Goal: Communication & Community: Answer question/provide support

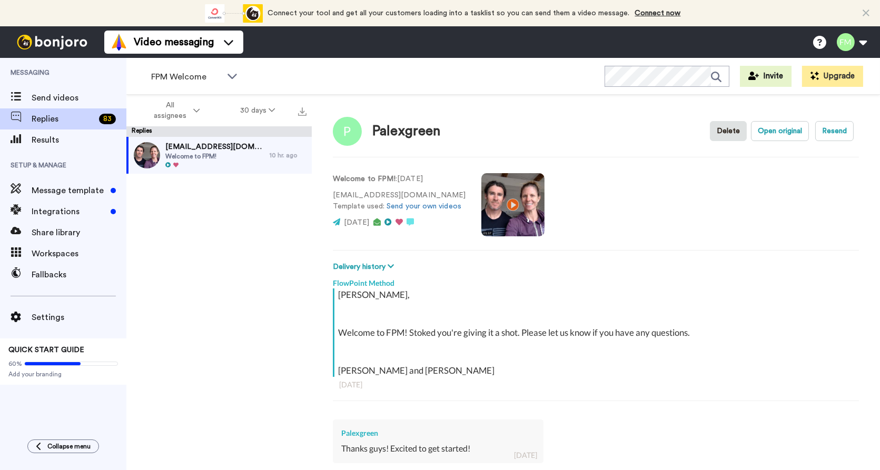
type textarea "x"
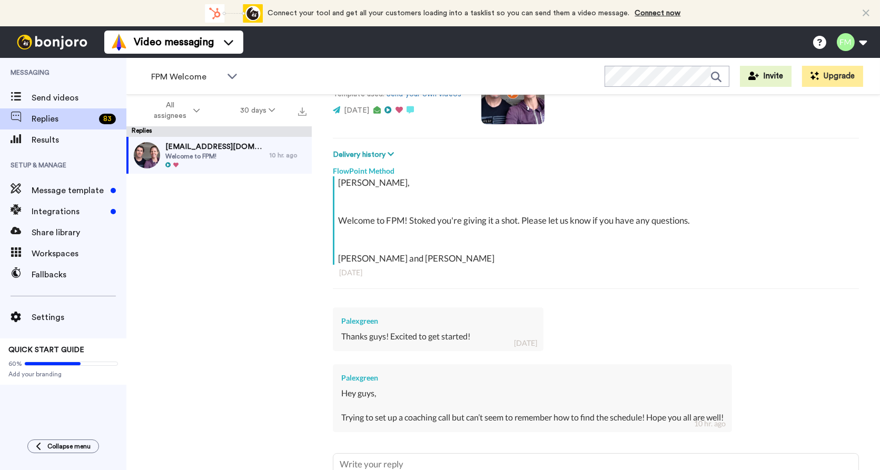
scroll to position [190, 0]
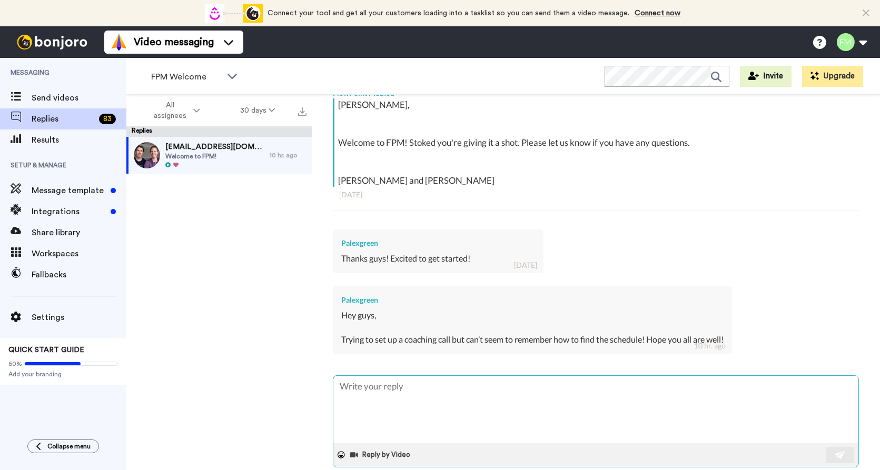
type textarea "H"
type textarea "x"
type textarea "He"
type textarea "x"
type textarea "Hey"
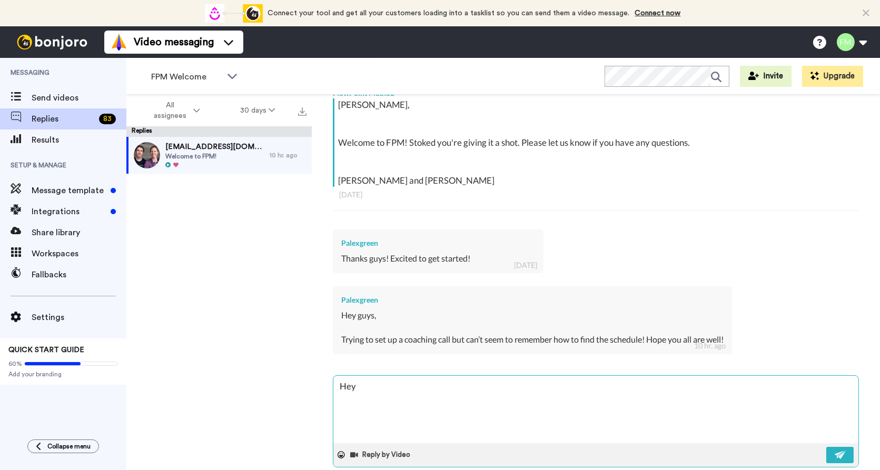
type textarea "x"
type textarea "Hey"
type textarea "x"
type textarea "Hey A"
type textarea "x"
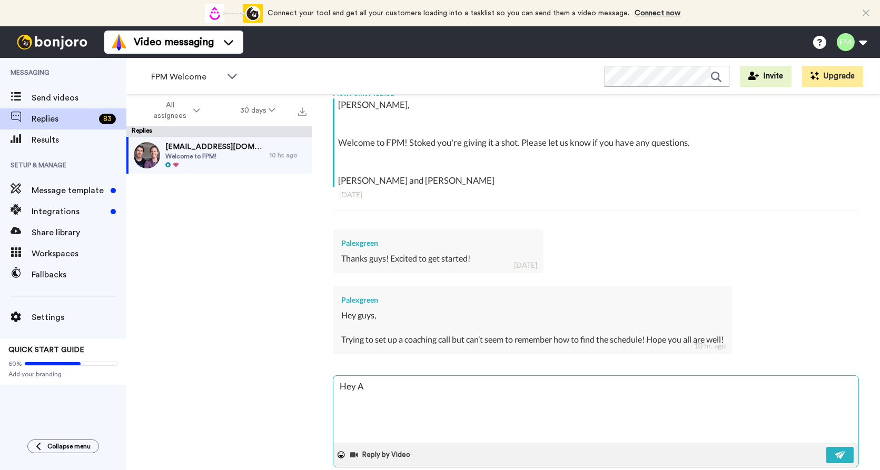
type textarea "Hey [PERSON_NAME]"
type textarea "x"
type textarea "Hey Ale"
type textarea "x"
type textarea "Hey [PERSON_NAME]"
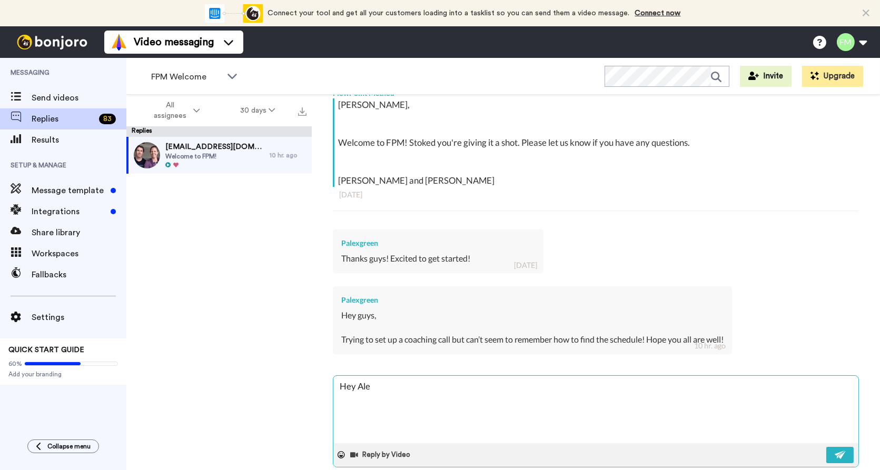
type textarea "x"
type textarea "Hey [PERSON_NAME]."
type textarea "x"
type textarea "Hey [PERSON_NAME].."
type textarea "x"
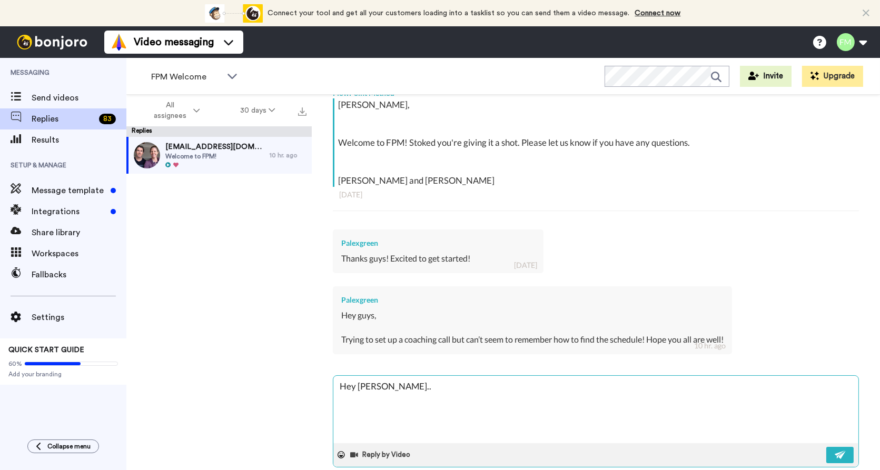
type textarea "Hey [PERSON_NAME]..."
type textarea "x"
type textarea "Hey [PERSON_NAME]..."
type textarea "x"
type textarea "Hey [PERSON_NAME]... g"
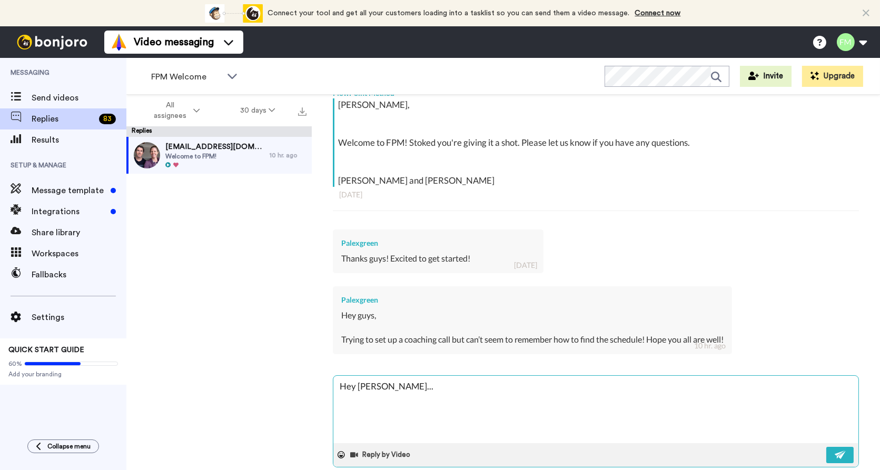
type textarea "x"
type textarea "Hey [PERSON_NAME]... go"
type textarea "x"
type textarea "Hey [PERSON_NAME]... goo"
type textarea "x"
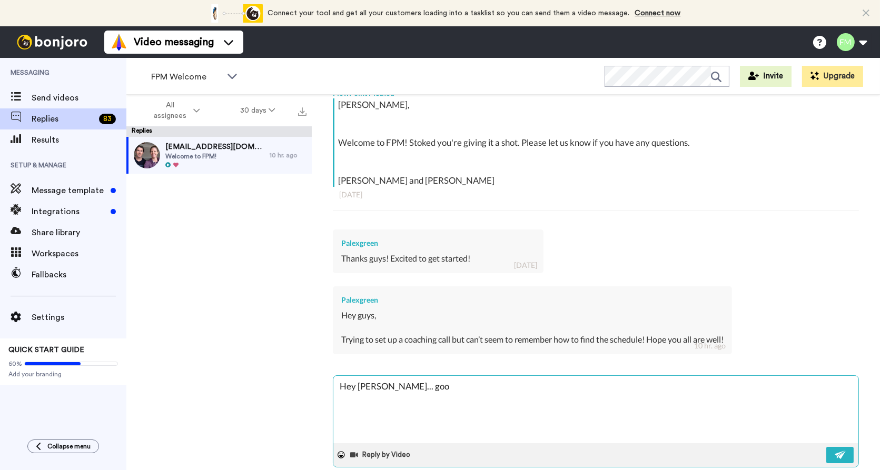
type textarea "Hey [PERSON_NAME]... good"
type textarea "x"
type textarea "Hey [PERSON_NAME]... good"
type textarea "x"
type textarea "Hey [PERSON_NAME]... good t"
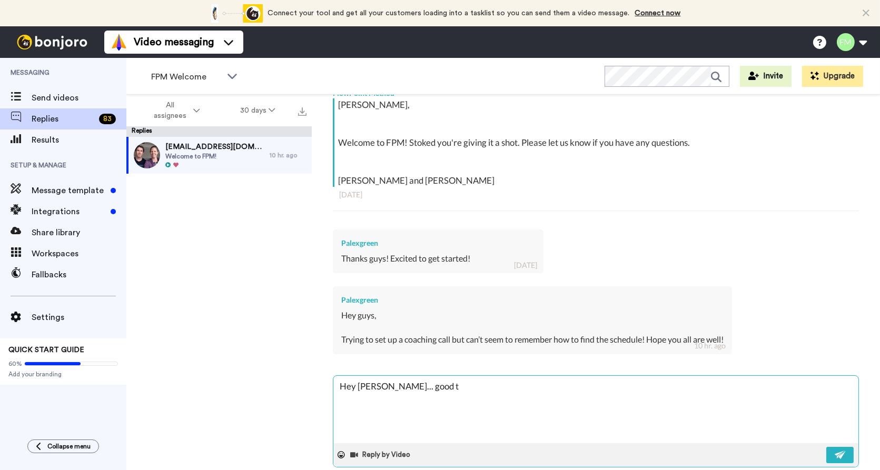
type textarea "x"
type textarea "Hey [PERSON_NAME]... good to"
type textarea "x"
type textarea "Hey [PERSON_NAME]... good to"
type textarea "x"
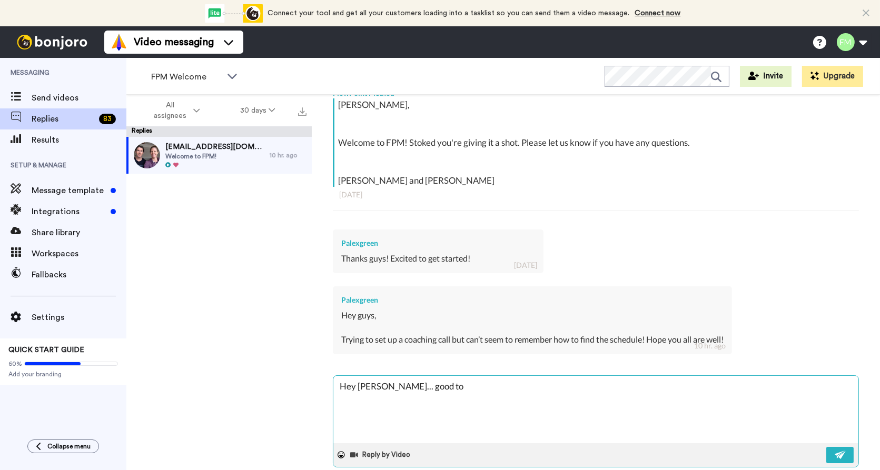
type textarea "Hey [PERSON_NAME]... good to h"
type textarea "x"
type textarea "Hey [PERSON_NAME]... good to he"
type textarea "x"
type textarea "Hey [PERSON_NAME]... good to hea"
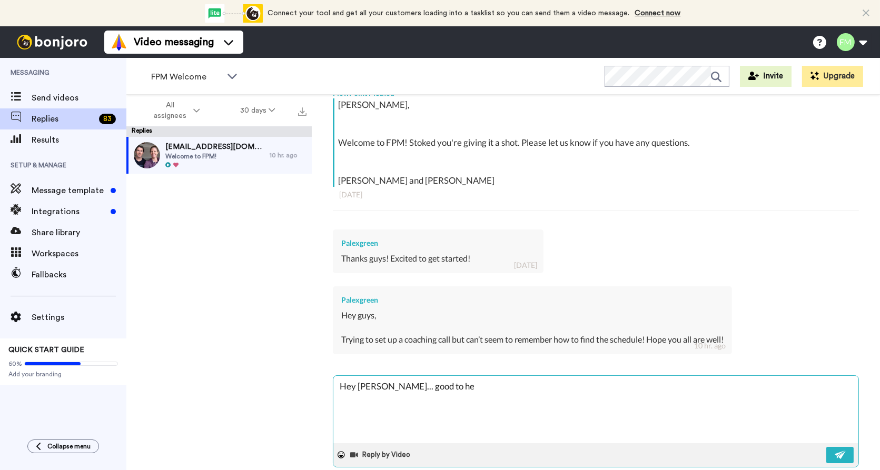
type textarea "x"
type textarea "Hey [PERSON_NAME]... good to hear"
type textarea "x"
type textarea "Hey [PERSON_NAME]... good to hear"
type textarea "x"
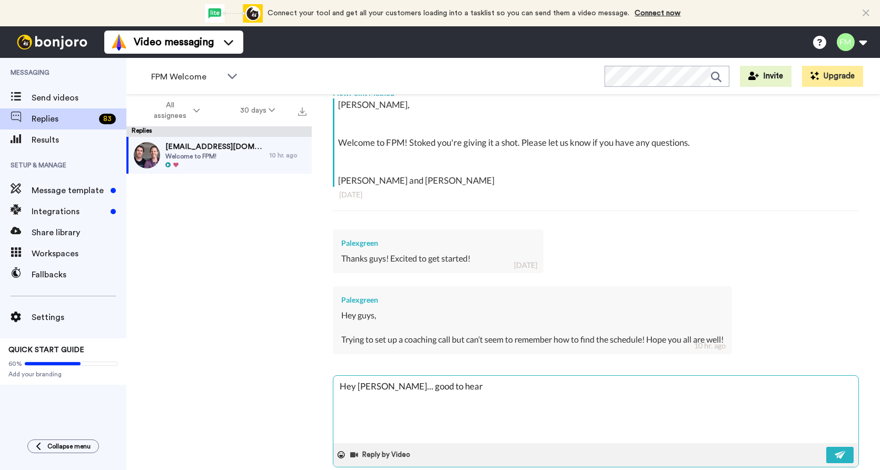
type textarea "Hey [PERSON_NAME]... good to hear f"
type textarea "x"
type textarea "Hey [PERSON_NAME]... good to hear fr"
type textarea "x"
type textarea "Hey [PERSON_NAME]... good to hear fro"
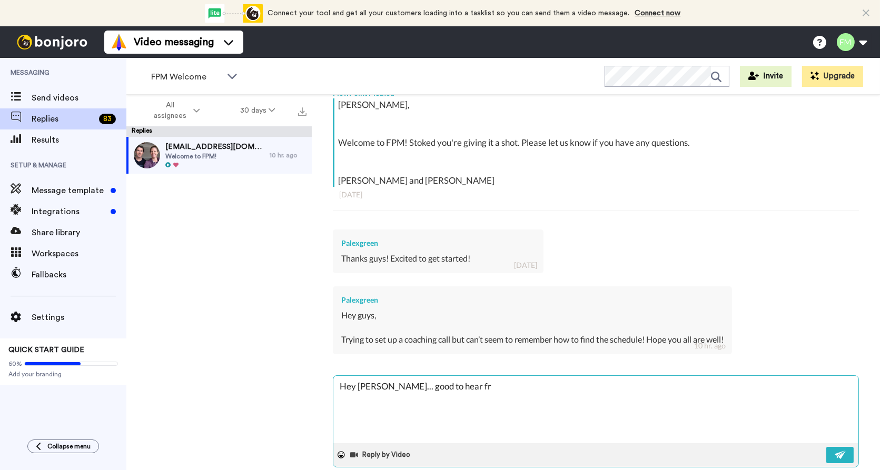
type textarea "x"
type textarea "Hey [PERSON_NAME]... good to hear from"
type textarea "x"
type textarea "Hey [PERSON_NAME]... good to hear from"
type textarea "x"
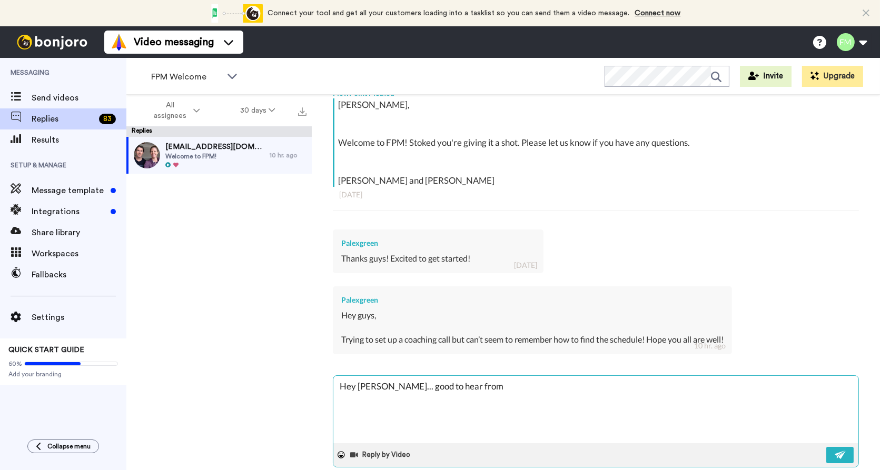
type textarea "Hey [PERSON_NAME]... good to hear from y"
type textarea "x"
type textarea "Hey [PERSON_NAME]... good to hear from yo"
type textarea "x"
type textarea "Hey [PERSON_NAME]... good to hear from yo!"
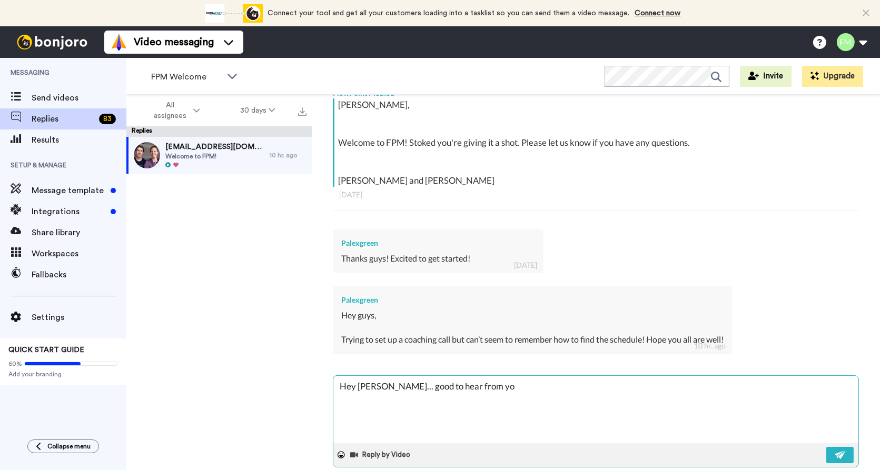
type textarea "x"
type textarea "Hey [PERSON_NAME]... good to hear from yo"
type textarea "x"
type textarea "Hey [PERSON_NAME]... good to hear from you"
type textarea "x"
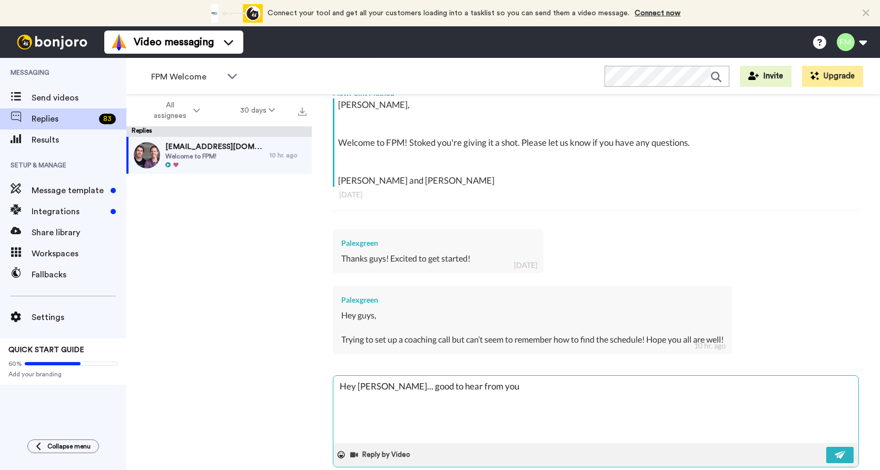
type textarea "Hey [PERSON_NAME]... good to hear from you!"
type textarea "x"
type textarea "Hey [PERSON_NAME]... good to hear from you!"
type textarea "x"
type textarea "Hey [PERSON_NAME]... good to hear from you! W"
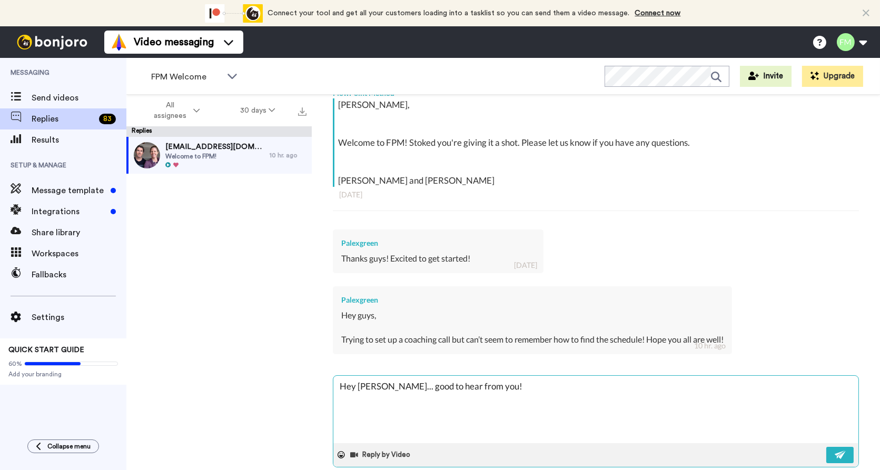
type textarea "x"
type textarea "Hey [PERSON_NAME]... good to hear from you! We"
type textarea "x"
type textarea "Hey [PERSON_NAME]... good to hear from you! We"
type textarea "x"
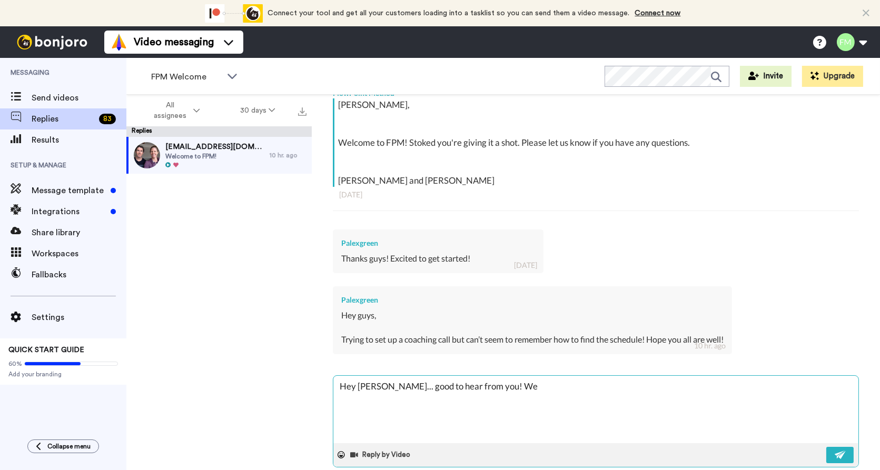
type textarea "Hey [PERSON_NAME]... good to hear from you! We d"
type textarea "x"
type textarea "Hey [PERSON_NAME]... good to hear from you! We do"
type textarea "x"
type textarea "Hey [PERSON_NAME]... good to hear from you! We don"
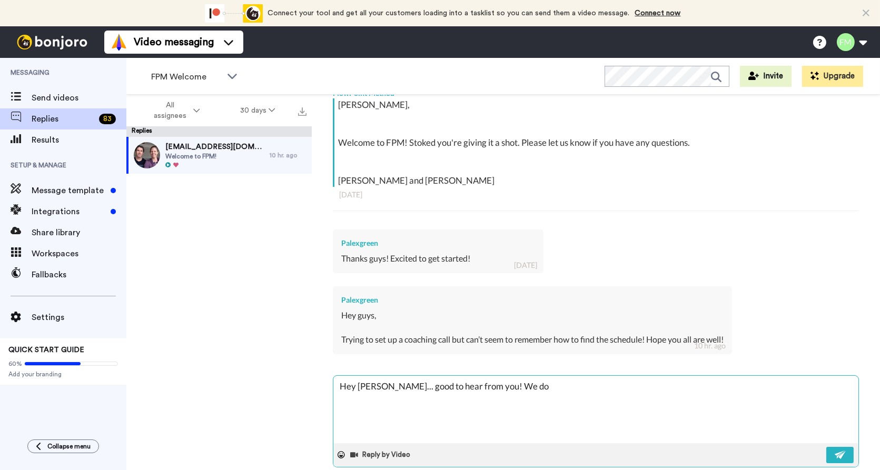
type textarea "x"
type textarea "Hey [PERSON_NAME]... good to hear from you! We dont"
type textarea "x"
type textarea "Hey [PERSON_NAME]... good to hear from you! We dont"
type textarea "x"
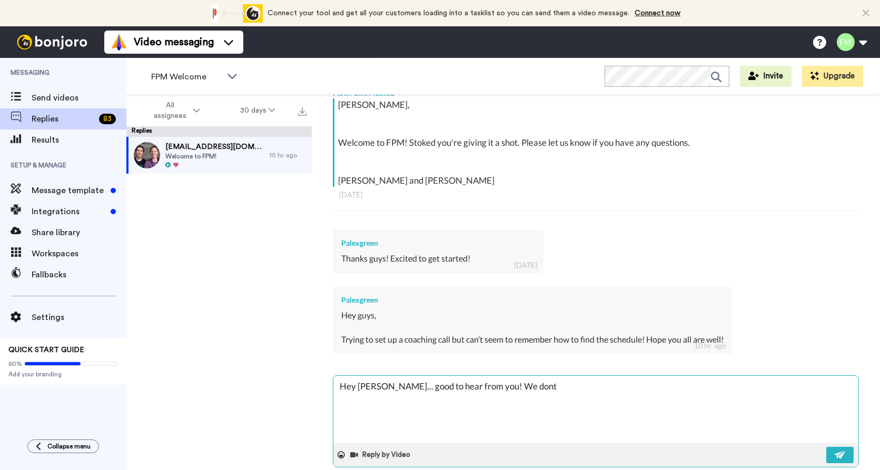
type textarea "Hey [PERSON_NAME]... good to hear from you! We dont a"
type textarea "x"
type textarea "Hey [PERSON_NAME]... good to hear from you! We dont ah"
type textarea "x"
type textarea "Hey [PERSON_NAME]... good to hear from you! We dont ahv"
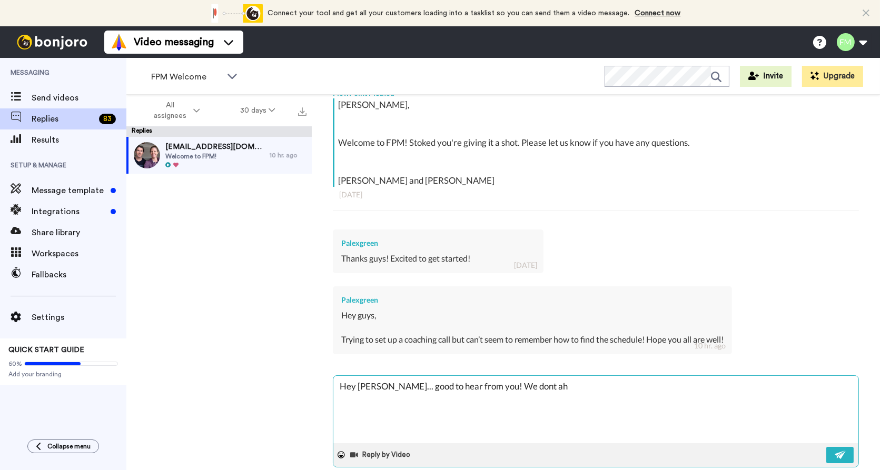
type textarea "x"
type textarea "Hey [PERSON_NAME]... good to hear from you! We dont ahve"
type textarea "x"
type textarea "Hey [PERSON_NAME]... good to hear from you! We dont ahve"
type textarea "x"
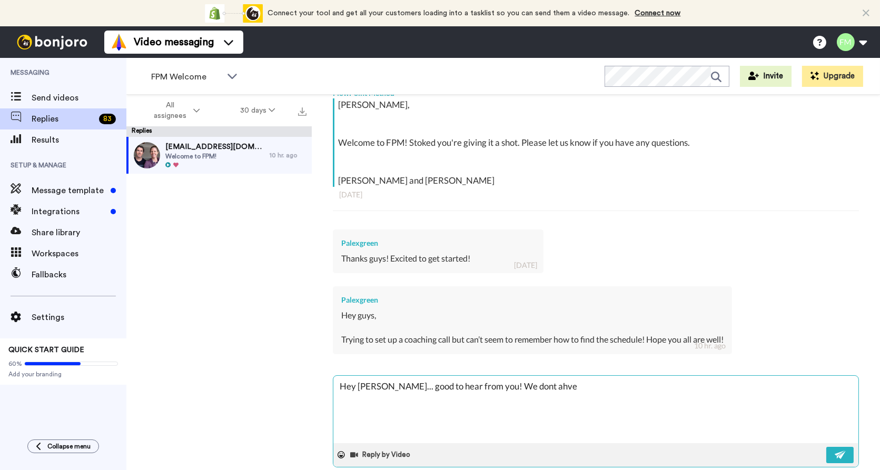
type textarea "Hey [PERSON_NAME]... good to hear from you! We dont ahve t"
type textarea "x"
type textarea "Hey [PERSON_NAME]... good to hear from you! We dont ahve th"
type textarea "x"
type textarea "Hey [PERSON_NAME]... good to hear from you! We dont ahve t"
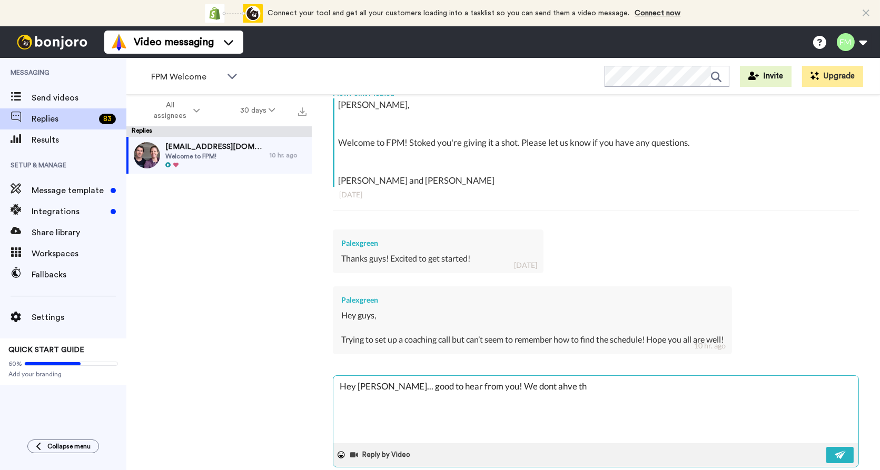
type textarea "x"
type textarea "Hey [PERSON_NAME]... good to hear from you! We dont ahve"
type textarea "x"
type textarea "Hey [PERSON_NAME]... good to hear from you! We dont ahve"
type textarea "x"
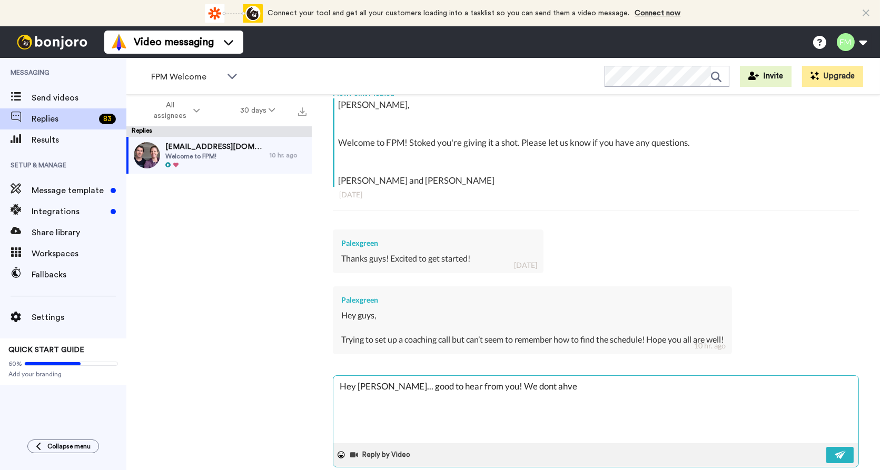
type textarea "Hey [PERSON_NAME]... good to hear from you! We dont ahv"
type textarea "x"
type textarea "Hey [PERSON_NAME]... good to hear from you! We dont ah"
type textarea "x"
type textarea "Hey [PERSON_NAME]... good to hear from you! We dont a"
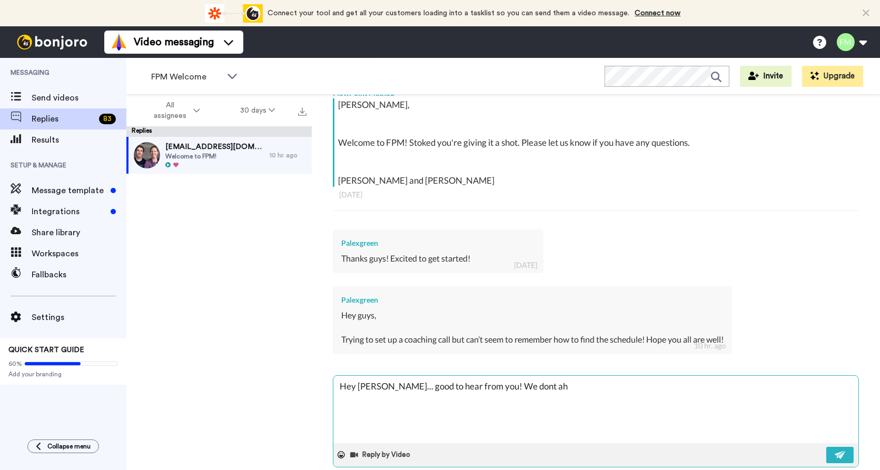
type textarea "x"
type textarea "Hey [PERSON_NAME]... good to hear from you! We dont"
type textarea "x"
type textarea "Hey [PERSON_NAME]... good to hear from you! We dont"
type textarea "x"
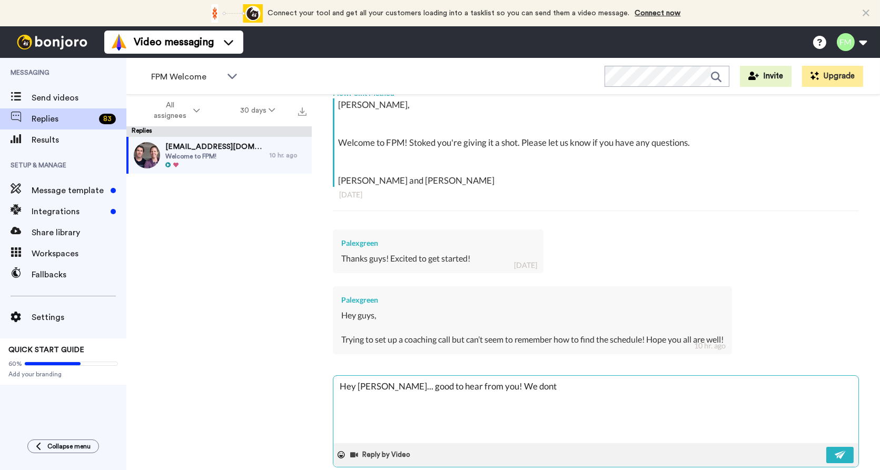
type textarea "Hey [PERSON_NAME]... good to hear from you! We don"
type textarea "x"
type textarea "Hey [PERSON_NAME]... good to hear from you! We dont"
type textarea "x"
type textarea "Hey [PERSON_NAME]... good to hear from you! We don"
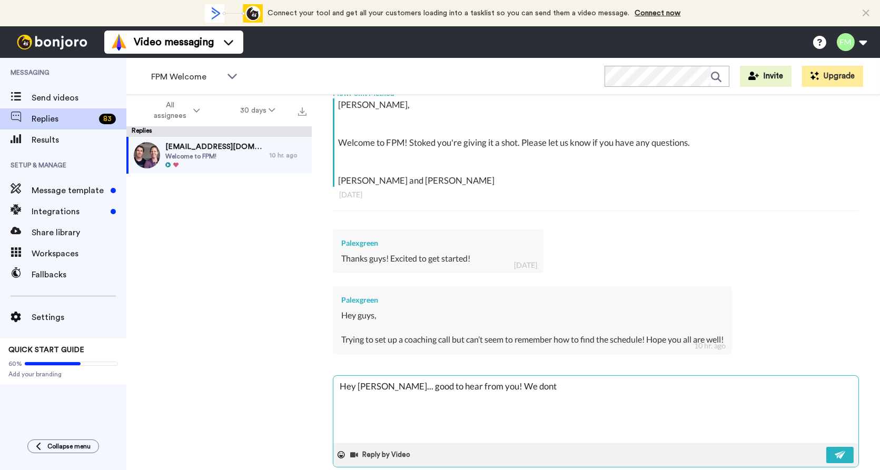
type textarea "x"
type textarea "Hey [PERSON_NAME]... good to hear from you! We don'"
type textarea "x"
type textarea "Hey [PERSON_NAME]... good to hear from you! We don't"
type textarea "x"
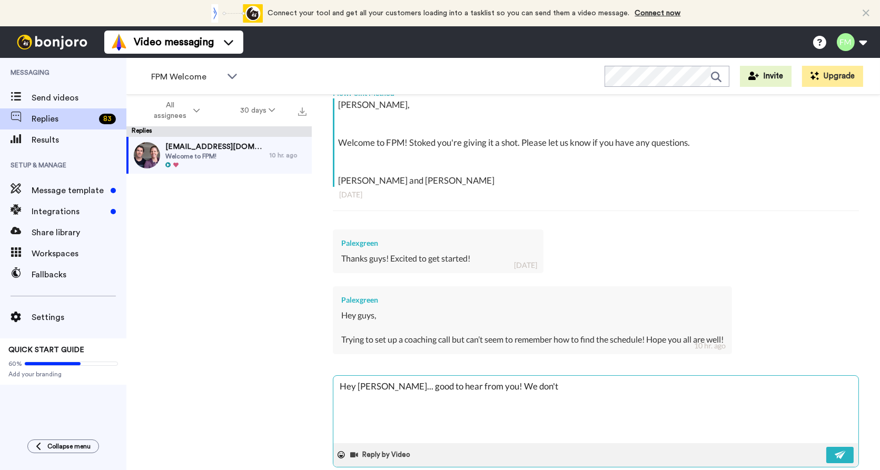
type textarea "Hey [PERSON_NAME]... good to hear from you! We don't"
type textarea "x"
type textarea "Hey [PERSON_NAME]... good to hear from you! We don't h"
type textarea "x"
type textarea "Hey [PERSON_NAME]... good to hear from you! We don't ha"
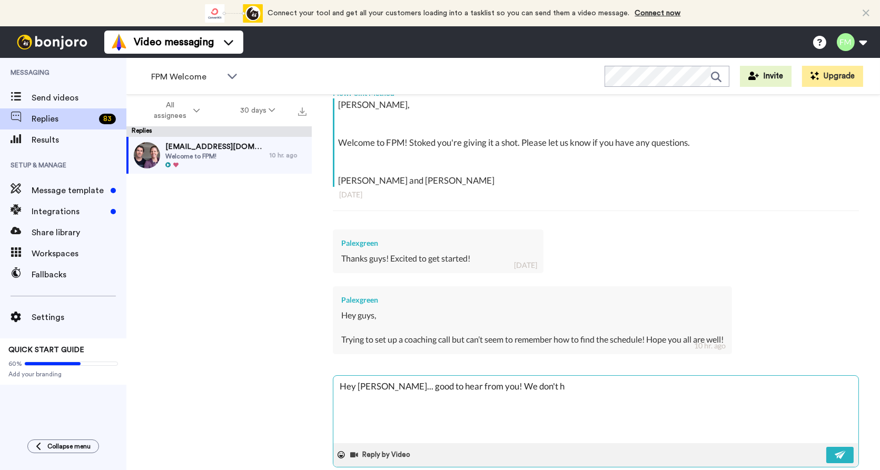
type textarea "x"
type textarea "Hey [PERSON_NAME]... good to hear from you! We don't hav"
type textarea "x"
type textarea "Hey [PERSON_NAME]... good to hear from you! We don't have"
type textarea "x"
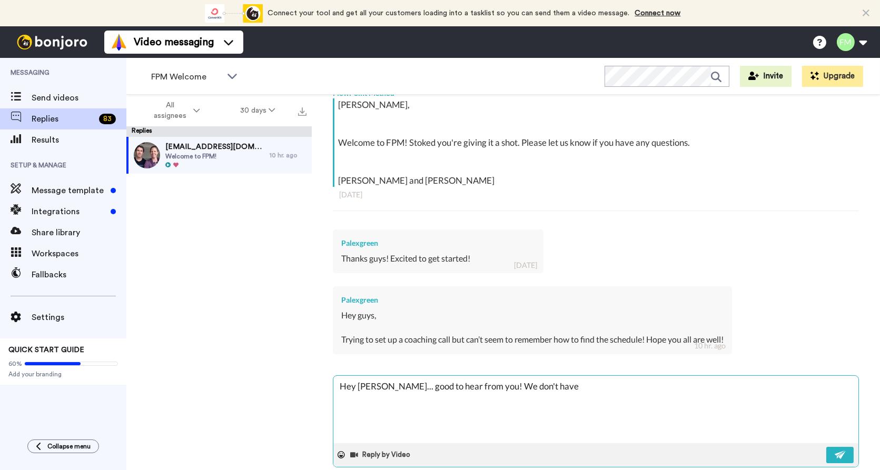
type textarea "Hey [PERSON_NAME]... good to hear from you! We don't have"
type textarea "x"
type textarea "Hey [PERSON_NAME]... good to hear from you! We don't have t"
type textarea "x"
type textarea "Hey [PERSON_NAME]... good to hear from you! We don't have th"
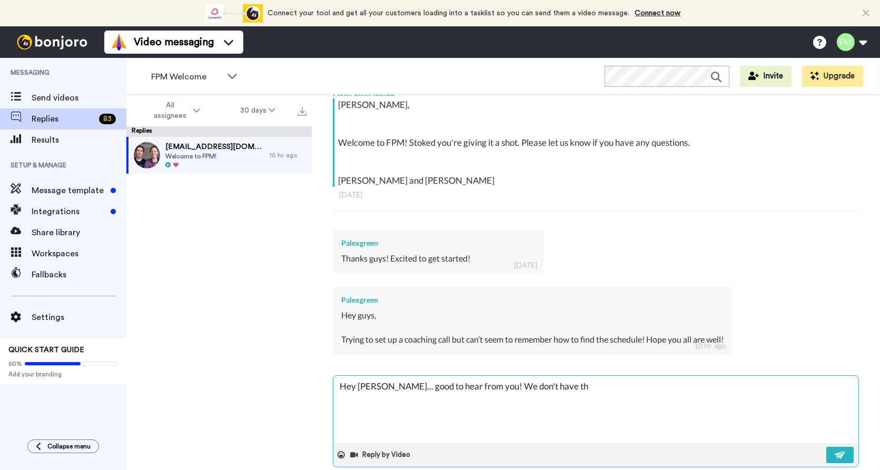
type textarea "x"
type textarea "Hey [PERSON_NAME]... good to hear from you! We don't have the"
type textarea "x"
type textarea "Hey [PERSON_NAME]... good to hear from you! We don't have the"
type textarea "x"
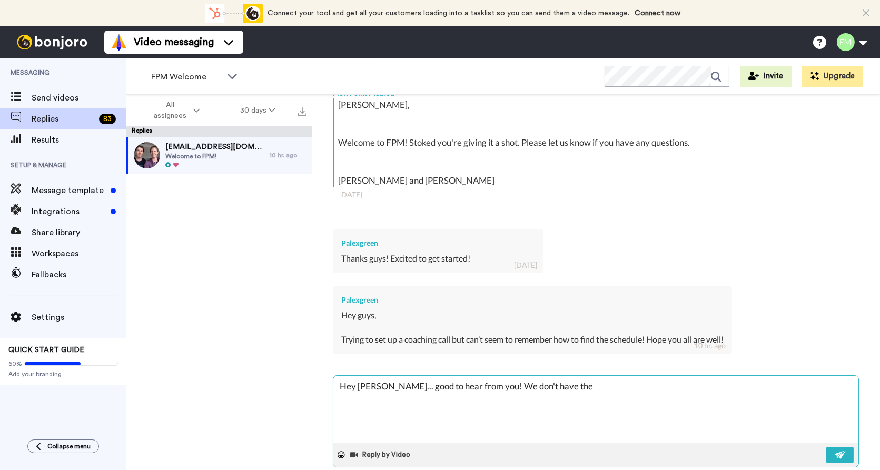
type textarea "Hey [PERSON_NAME]... good to hear from you! We don't have the s"
type textarea "x"
type textarea "Hey [PERSON_NAME]... good to hear from you! We don't have the sc"
type textarea "x"
type textarea "Hey [PERSON_NAME]... good to hear from you! We don't have the sch"
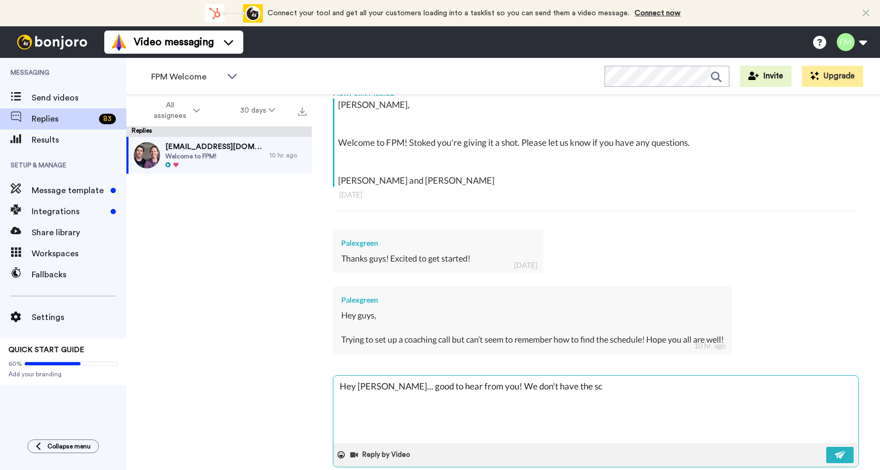
type textarea "x"
type textarea "Hey [PERSON_NAME]... good to hear from you! We don't have the sche"
type textarea "x"
type textarea "Hey [PERSON_NAME]... good to hear from you! We don't have the schedu"
type textarea "x"
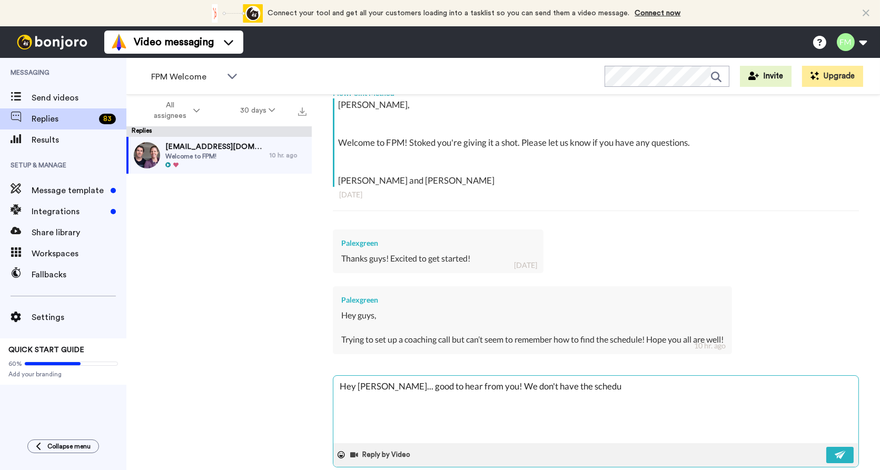
type textarea "Hey [PERSON_NAME]... good to hear from you! We don't have the schedul"
type textarea "x"
type textarea "Hey [PERSON_NAME]... good to hear from you! We don't have the schedule"
type textarea "x"
type textarea "Hey [PERSON_NAME]... good to hear from you! We don't have the scheduled"
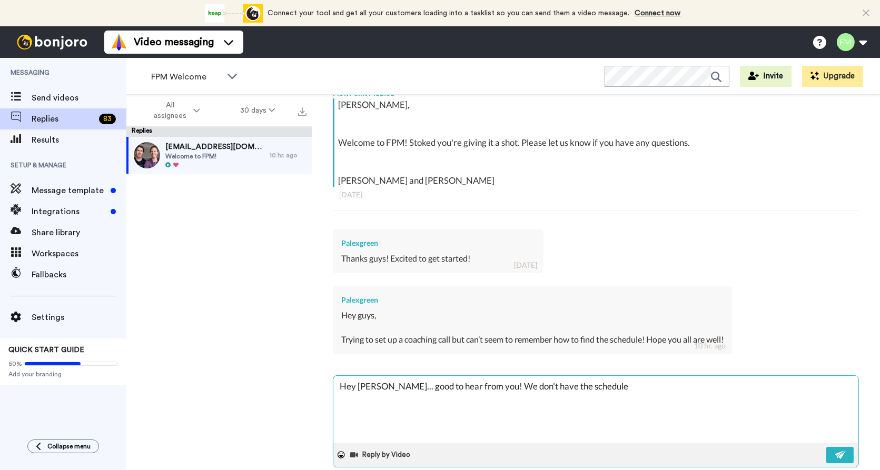
type textarea "x"
type textarea "Hey [PERSON_NAME]... good to hear from you! We don't have the scheduled"
type textarea "x"
type textarea "Hey [PERSON_NAME]... good to hear from you! We don't have the scheduled l"
type textarea "x"
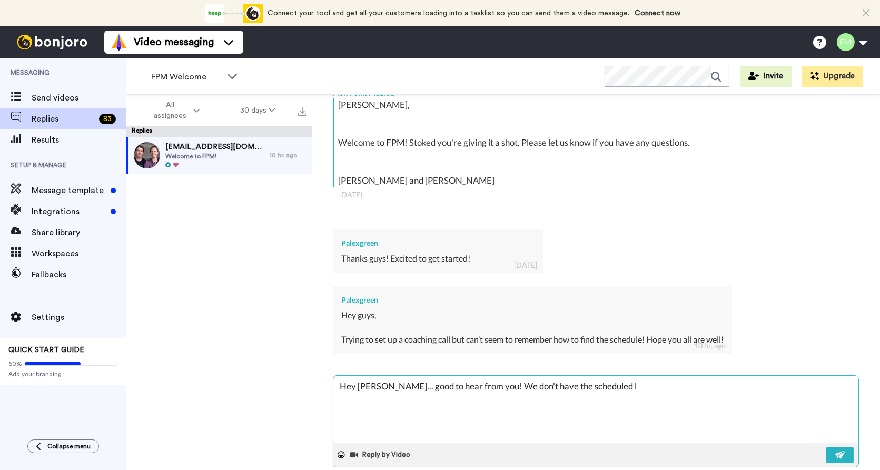
type textarea "Hey [PERSON_NAME]... good to hear from you! We don't have the scheduled li"
type textarea "x"
type textarea "Hey [PERSON_NAME]... good to hear from you! We don't have the scheduled lis"
type textarea "x"
type textarea "Hey [PERSON_NAME]... good to hear from you! We don't have the scheduled [PERSON…"
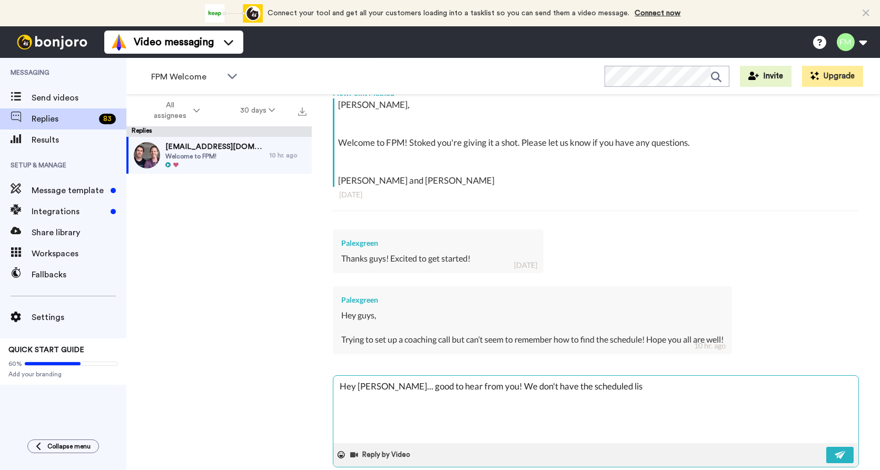
type textarea "x"
type textarea "Hey [PERSON_NAME]... good to hear from you! We don't have the scheduled [PERSON…"
type textarea "x"
type textarea "Hey [PERSON_NAME]... good to hear from you! We don't have the scheduled [PERSON…"
type textarea "x"
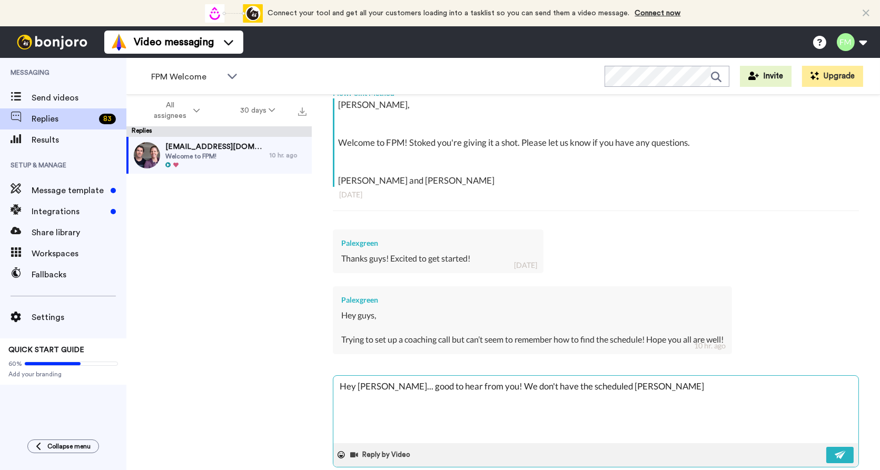
type textarea "Hey [PERSON_NAME]... good to hear from you! We don't have the scheduled lis"
type textarea "x"
type textarea "Hey [PERSON_NAME]... good to hear from you! We don't have the scheduled list"
type textarea "x"
type textarea "Hey [PERSON_NAME]... good to hear from you! We don't have the scheduled liste"
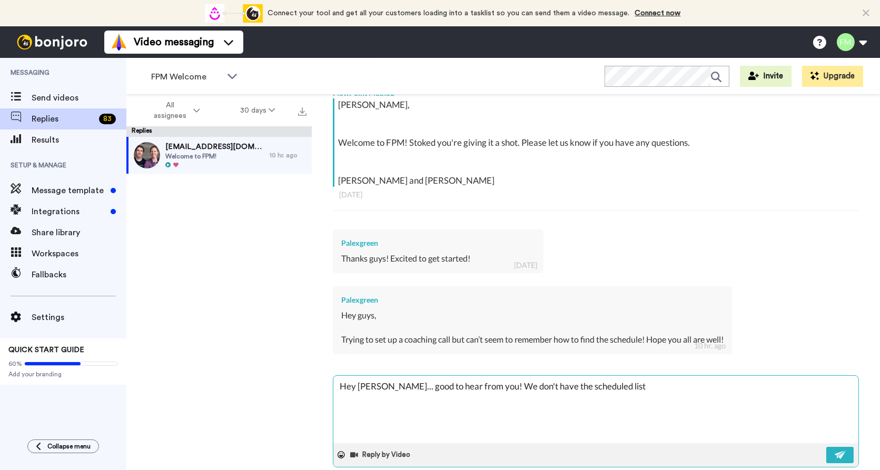
type textarea "x"
type textarea "Hey [PERSON_NAME]... good to hear from you! We don't have the scheduled listed"
type textarea "x"
type textarea "Hey [PERSON_NAME]... good to hear from you! We don't have the scheduled listed"
type textarea "x"
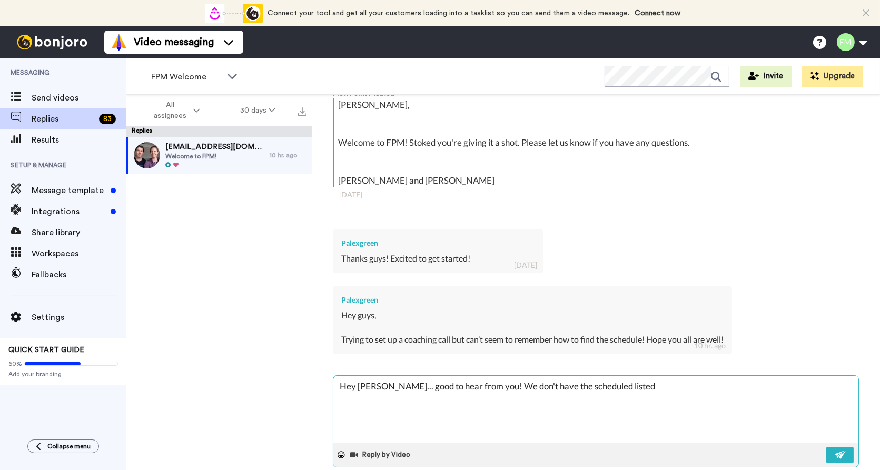
type textarea "Hey [PERSON_NAME]... good to hear from you! We don't have the scheduled listed a"
type textarea "x"
type textarea "Hey [PERSON_NAME]... good to hear from you! We don't have the scheduled listed …"
type textarea "x"
type textarea "Hey [PERSON_NAME]... good to hear from you! We don't have the scheduled listed …"
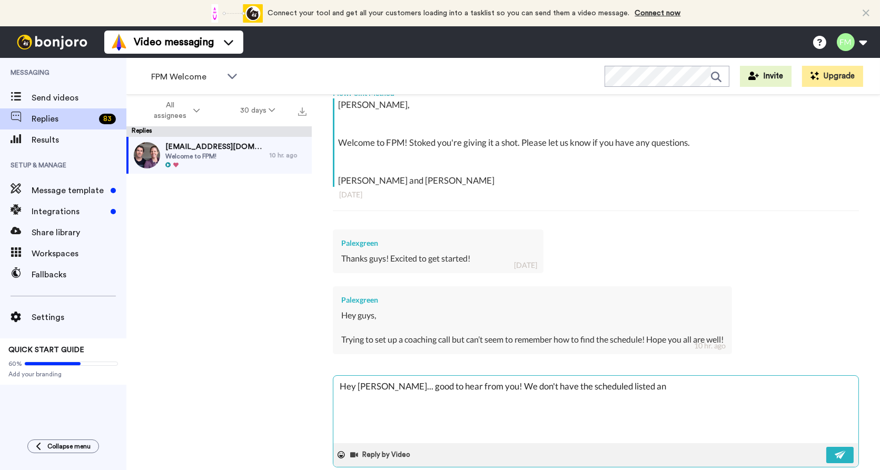
type textarea "x"
type textarea "Hey [PERSON_NAME]... good to hear from you! We don't have the scheduled listed …"
type textarea "x"
type textarea "Hey [PERSON_NAME]... good to hear from you! We don't have the scheduled listed …"
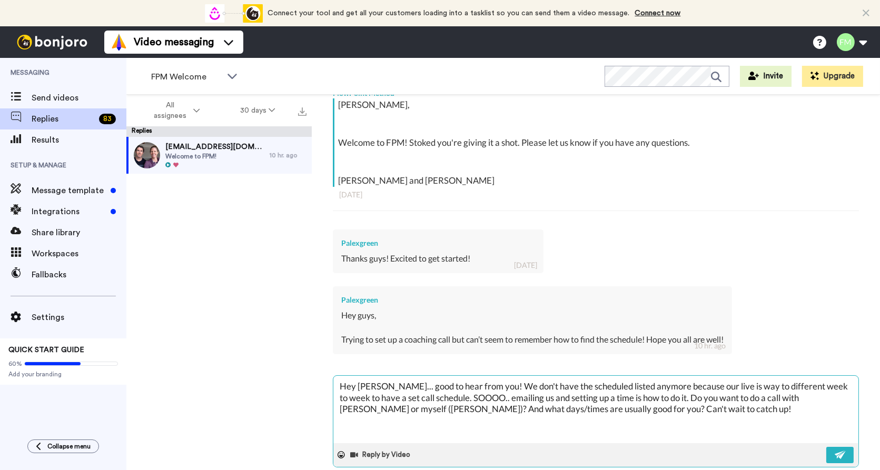
scroll to position [230, 0]
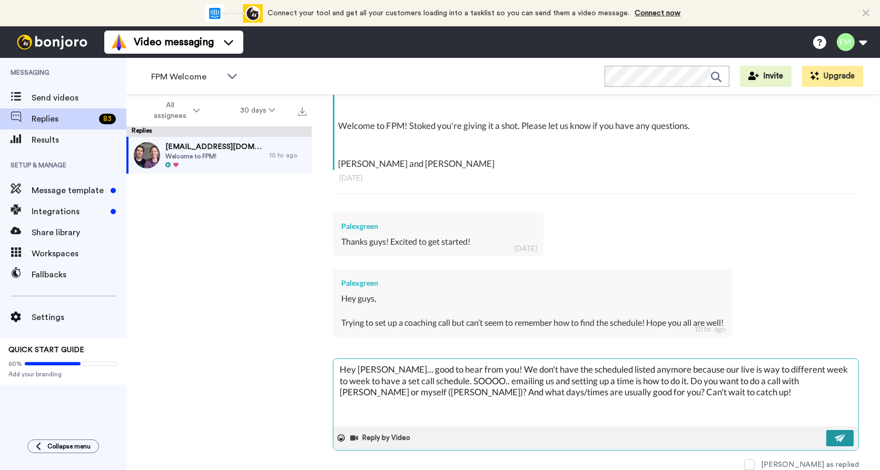
click at [843, 438] on img at bounding box center [840, 438] width 12 height 8
